Goal: Task Accomplishment & Management: Manage account settings

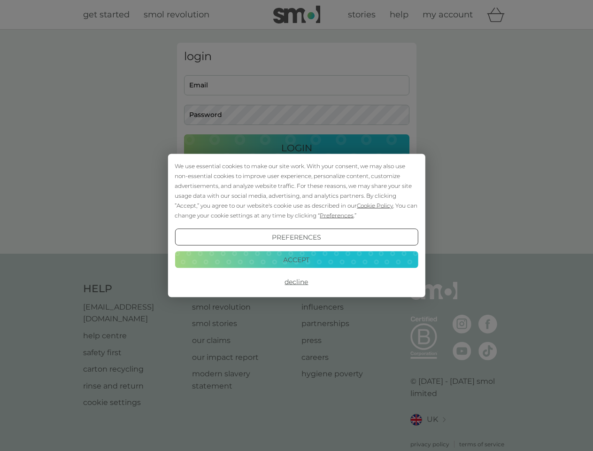
click at [375, 205] on span "Cookie Policy" at bounding box center [375, 205] width 36 height 7
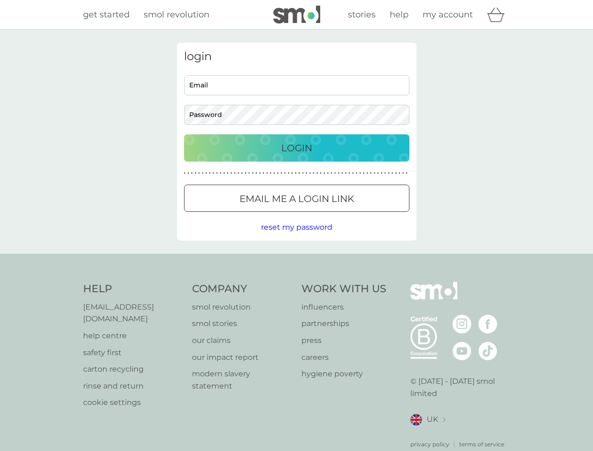
click at [336, 215] on div "login Email Password Login ● ● ● ● ● ● ● ● ● ● ● ● ● ● ● ● ● ● ● ● ● ● ● ● ● ● …" at bounding box center [297, 142] width 240 height 198
click at [296, 237] on div "login Email Password Login ● ● ● ● ● ● ● ● ● ● ● ● ● ● ● ● ● ● ● ● ● ● ● ● ● ● …" at bounding box center [297, 142] width 240 height 198
click at [296, 282] on div "Help [EMAIL_ADDRESS][DOMAIN_NAME] help centre safety first carton recycling rin…" at bounding box center [296, 365] width 427 height 167
click at [296, 259] on div "Help [EMAIL_ADDRESS][DOMAIN_NAME] help centre safety first carton recycling rin…" at bounding box center [296, 365] width 593 height 223
